Goal: Transaction & Acquisition: Purchase product/service

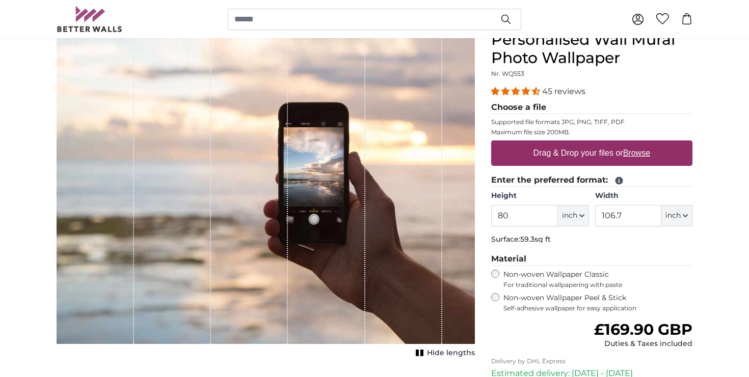
scroll to position [160, 0]
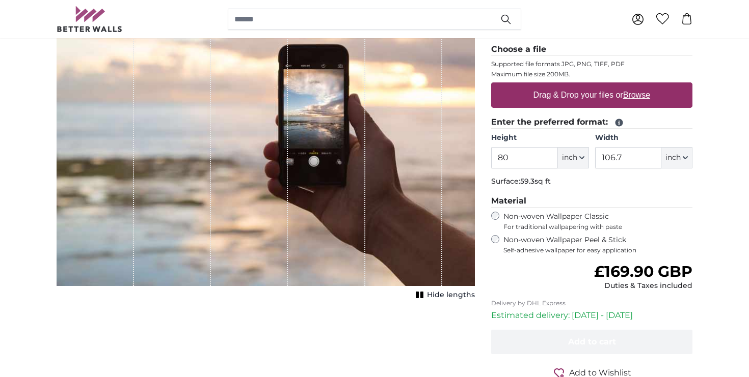
click at [582, 95] on label "Drag & Drop your files or Browse" at bounding box center [591, 95] width 125 height 20
click at [582, 86] on input "Drag & Drop your files or Browse" at bounding box center [591, 84] width 201 height 3
type input "**********"
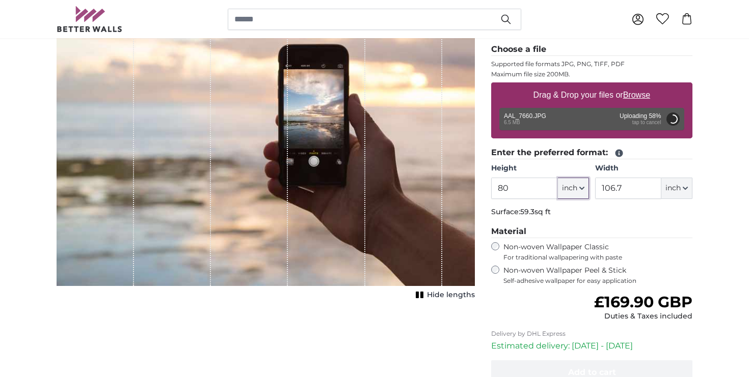
click at [582, 189] on icon "button" at bounding box center [581, 188] width 5 height 5
click at [566, 214] on link "Centimeter (cm)" at bounding box center [573, 216] width 90 height 18
type input "203.2"
type input "271.1"
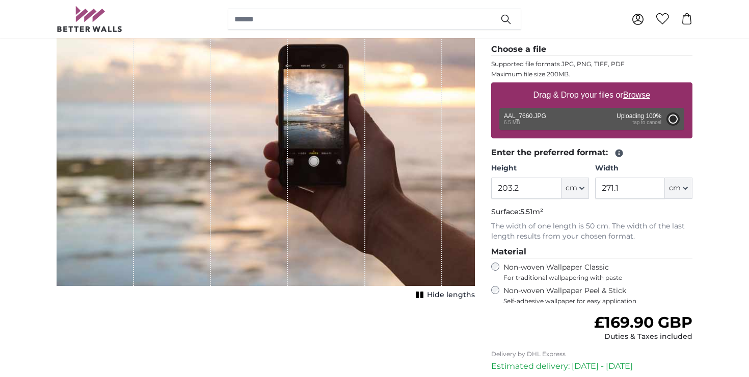
type input "200"
type input "300"
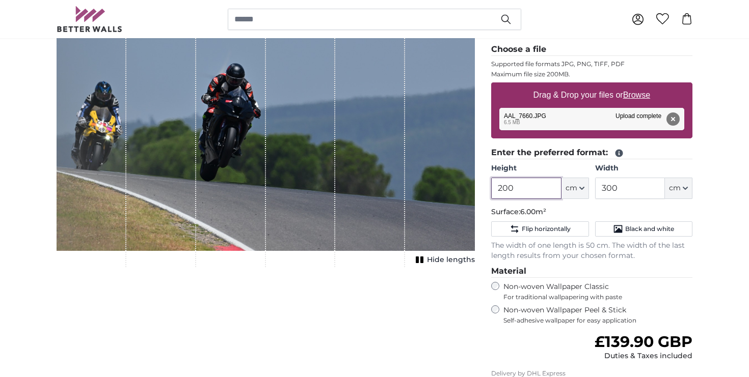
click at [524, 188] on input "200" at bounding box center [526, 188] width 70 height 21
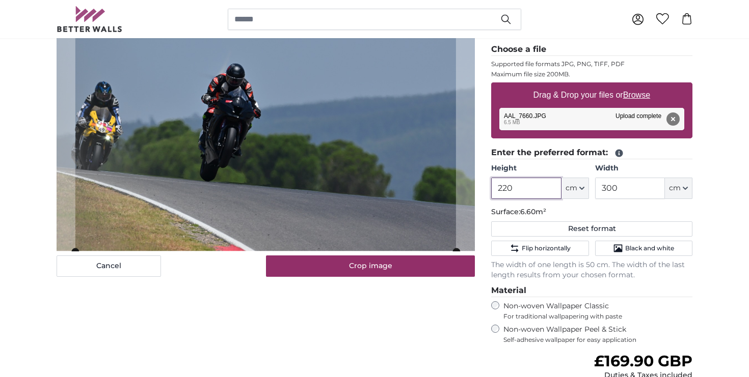
type input "220"
click at [646, 189] on input "300" at bounding box center [630, 188] width 70 height 21
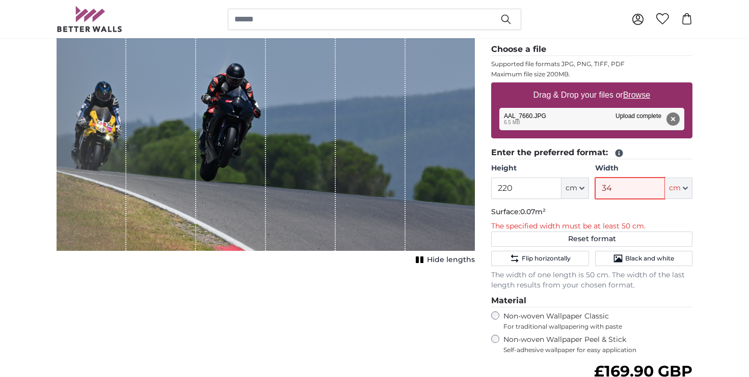
type input "340"
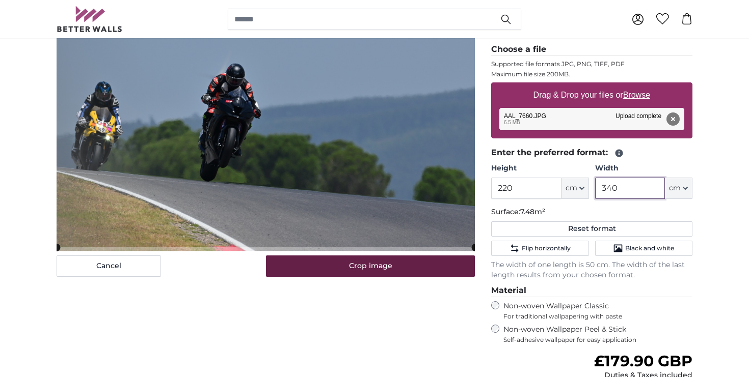
type input "340"
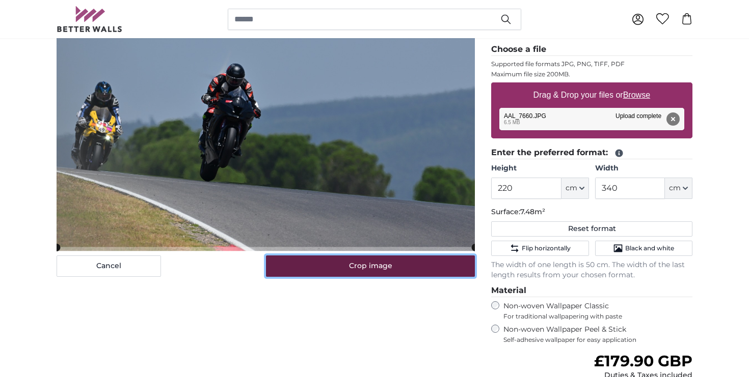
click at [393, 265] on button "Crop image" at bounding box center [370, 266] width 209 height 21
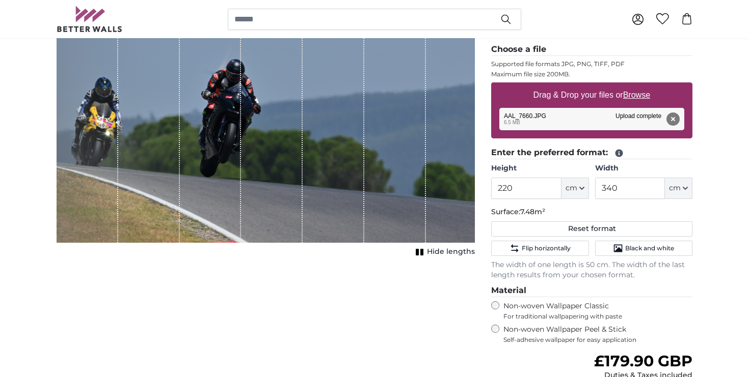
drag, startPoint x: 454, startPoint y: 178, endPoint x: 403, endPoint y: 177, distance: 51.5
click at [403, 177] on div "1 of 1" at bounding box center [266, 107] width 418 height 270
click at [275, 200] on div "1 of 1" at bounding box center [272, 107] width 62 height 270
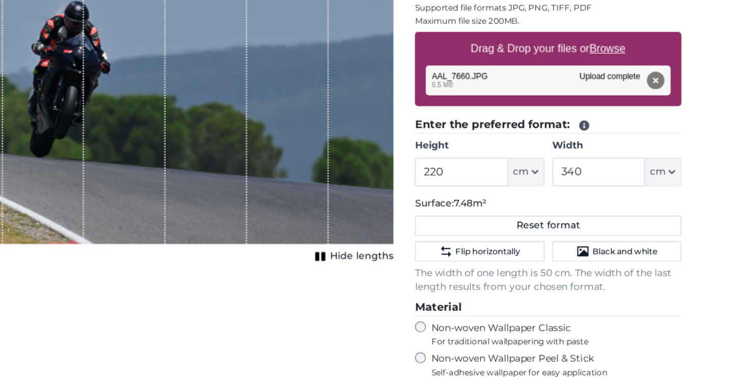
scroll to position [130, 0]
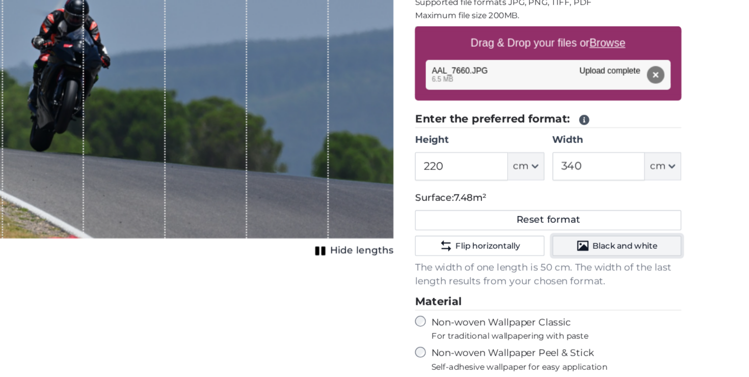
click at [632, 277] on span "Black and white" at bounding box center [649, 278] width 49 height 8
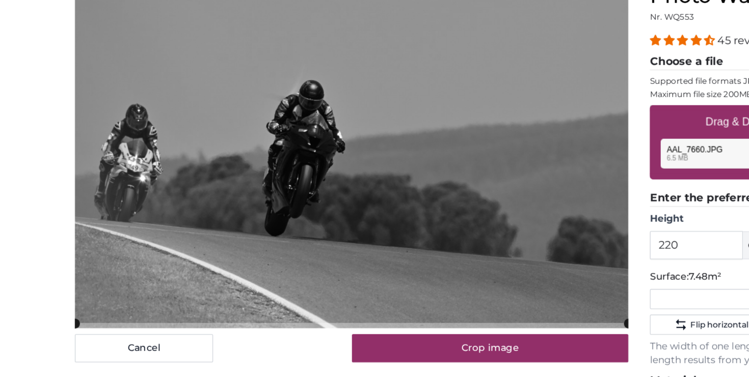
scroll to position [117, 0]
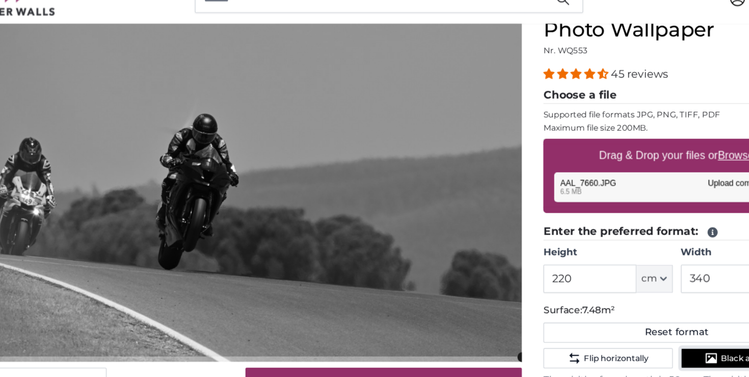
click at [634, 293] on span "Black and white" at bounding box center [649, 291] width 49 height 8
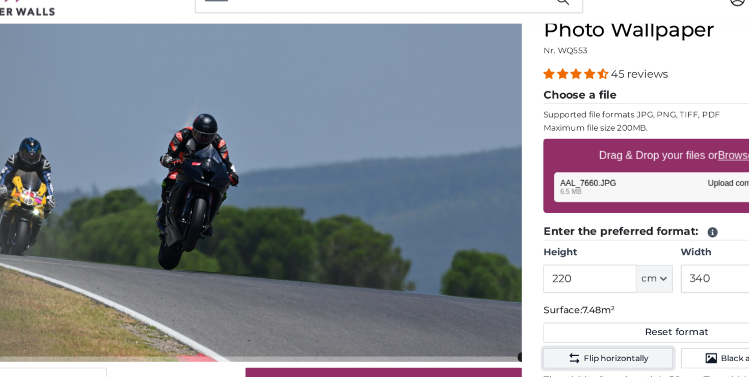
click at [531, 289] on span "Flip horizontally" at bounding box center [546, 291] width 49 height 8
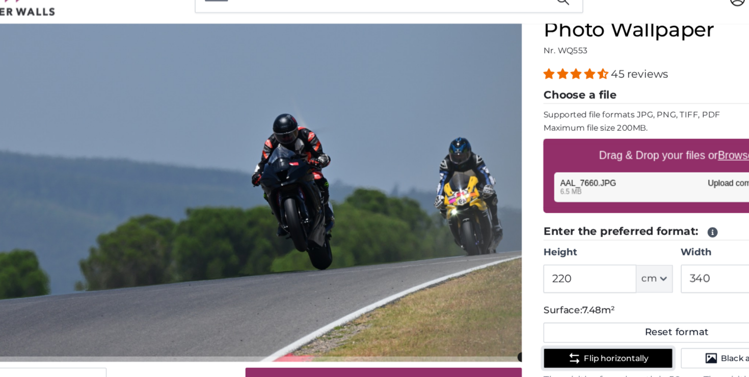
click at [535, 289] on span "Flip horizontally" at bounding box center [546, 291] width 49 height 8
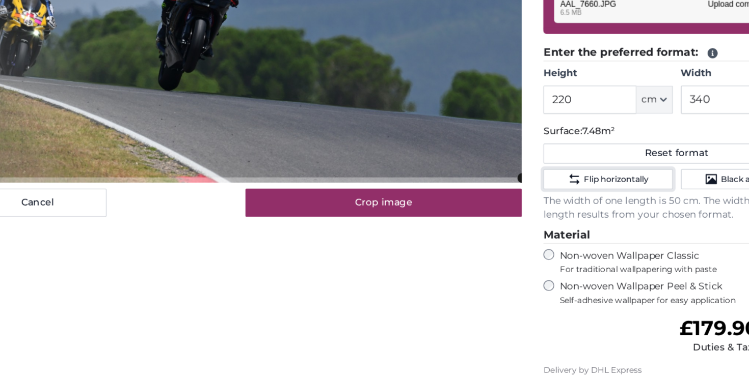
scroll to position [183, 0]
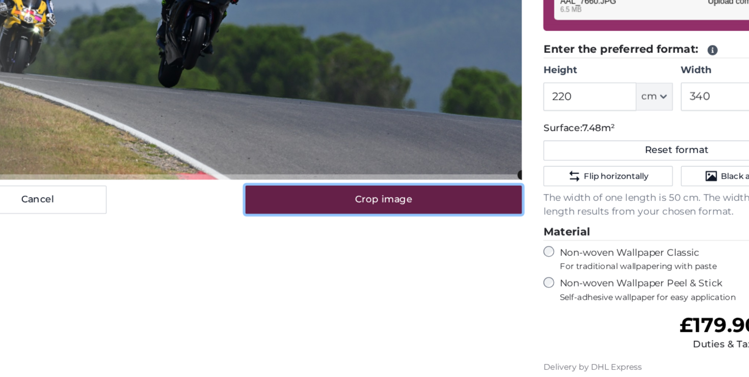
click at [365, 242] on button "Crop image" at bounding box center [370, 242] width 209 height 21
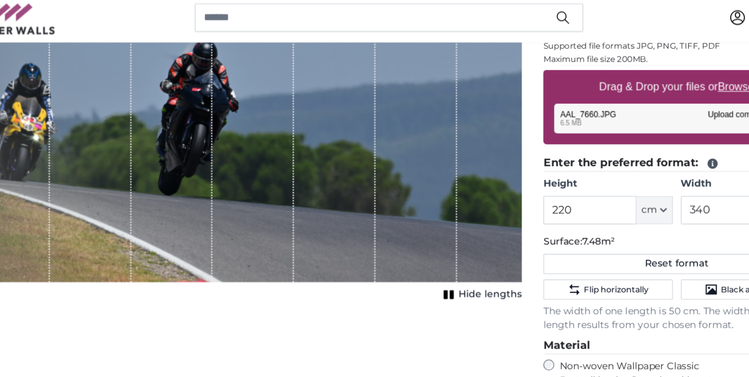
drag, startPoint x: 424, startPoint y: 140, endPoint x: 391, endPoint y: 139, distance: 33.1
click at [391, 139] on div "1 of 1" at bounding box center [395, 84] width 62 height 270
drag, startPoint x: 474, startPoint y: 218, endPoint x: 413, endPoint y: 192, distance: 66.6
click at [413, 192] on div "1 of 1" at bounding box center [266, 84] width 418 height 270
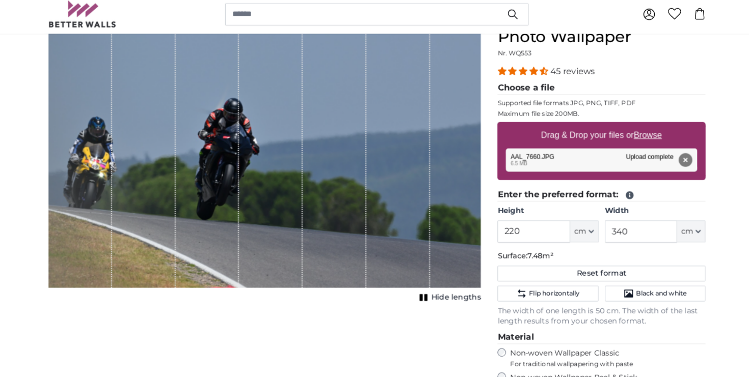
scroll to position [119, 0]
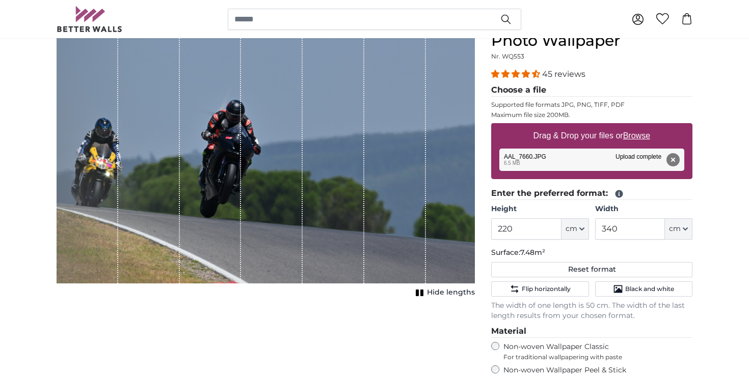
drag, startPoint x: 157, startPoint y: 92, endPoint x: 182, endPoint y: 208, distance: 118.8
click at [182, 208] on div "1 of 1" at bounding box center [266, 148] width 418 height 270
click at [173, 210] on div "1 of 1" at bounding box center [149, 148] width 62 height 270
